Goal: Check status: Check status

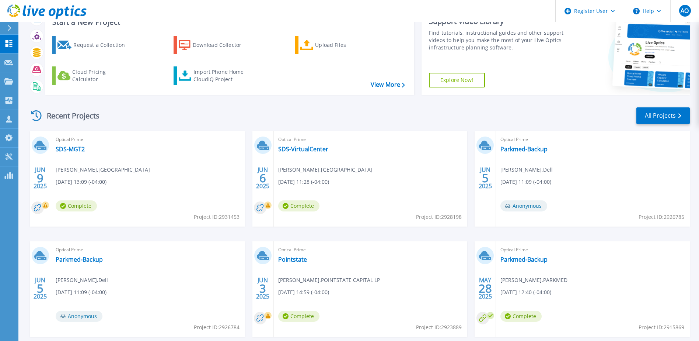
scroll to position [68, 0]
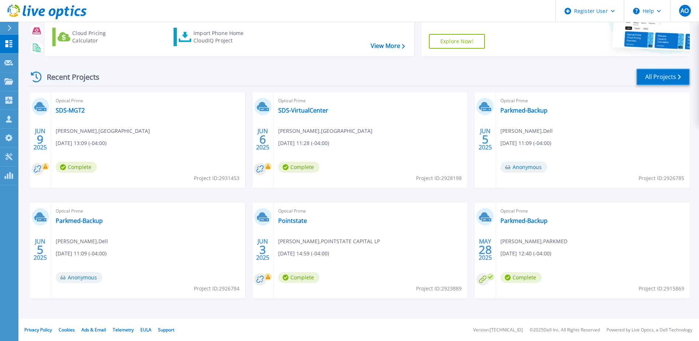
click at [669, 81] on link "All Projects" at bounding box center [663, 77] width 53 height 17
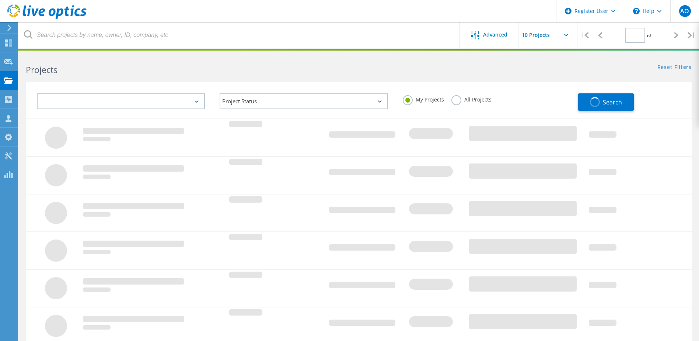
type input "1"
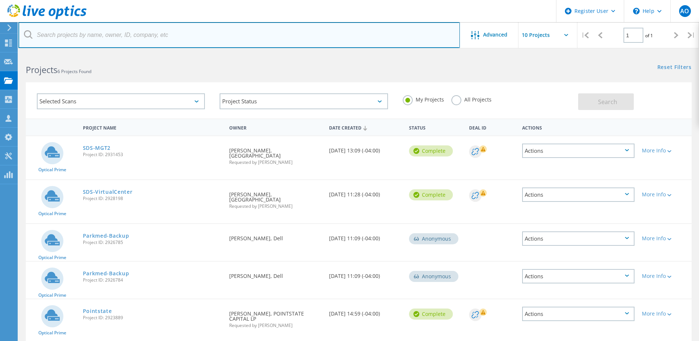
paste input "'Damion.Clunis@anz.com'"
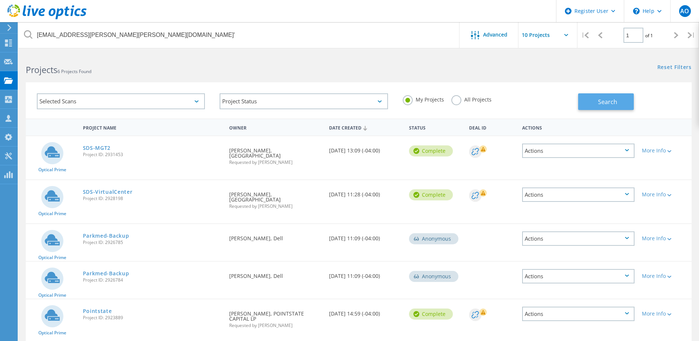
click at [598, 106] on button "Search" at bounding box center [606, 101] width 56 height 17
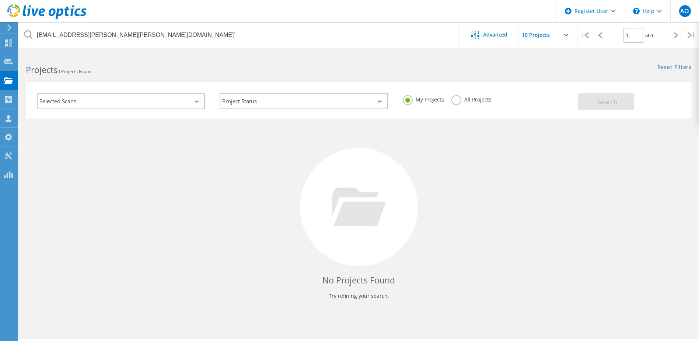
click at [455, 100] on label "All Projects" at bounding box center [472, 98] width 40 height 7
click at [0, 0] on input "All Projects" at bounding box center [0, 0] width 0 height 0
click at [582, 98] on button "Search" at bounding box center [606, 101] width 56 height 17
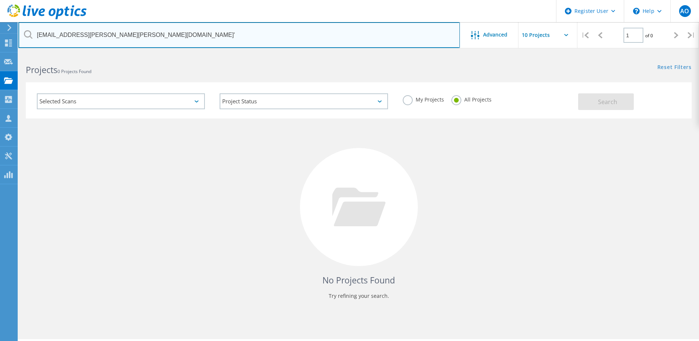
click at [162, 41] on input "'Damion.Clunis@anz.com'" at bounding box center [239, 35] width 442 height 26
drag, startPoint x: 174, startPoint y: 36, endPoint x: 15, endPoint y: 39, distance: 158.9
click at [15, 53] on div "Register User \n Help Explore Helpful Articles Contact Support AO Dell User Abb…" at bounding box center [349, 206] width 699 height 307
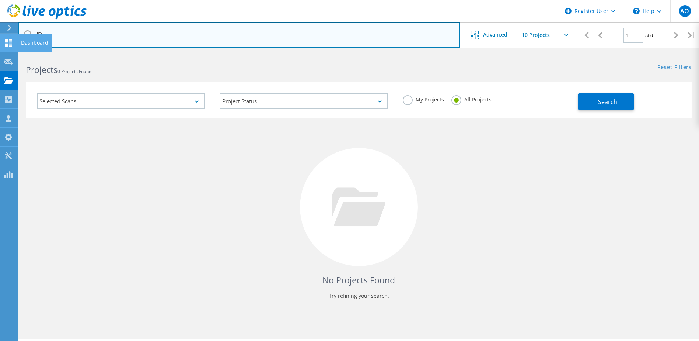
type input "'"
